Goal: Task Accomplishment & Management: Complete application form

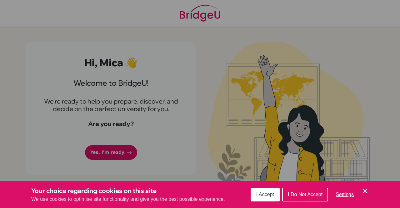
click at [267, 198] on button "I Accept" at bounding box center [264, 194] width 29 height 14
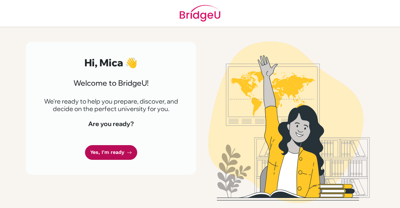
click at [123, 156] on link "Yes, I'm ready" at bounding box center [111, 152] width 52 height 15
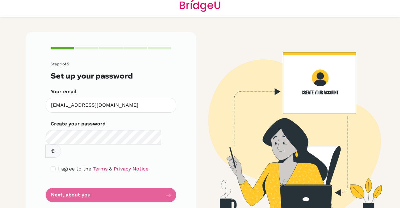
scroll to position [10, 0]
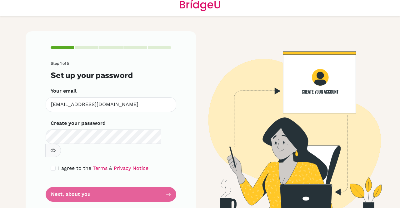
click at [61, 144] on button "button" at bounding box center [53, 150] width 16 height 13
click at [51, 165] on input "checkbox" at bounding box center [53, 167] width 5 height 5
checkbox input "true"
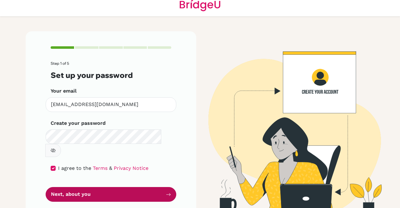
click at [163, 187] on button "Next, about you" at bounding box center [111, 194] width 130 height 15
